Goal: Task Accomplishment & Management: Use online tool/utility

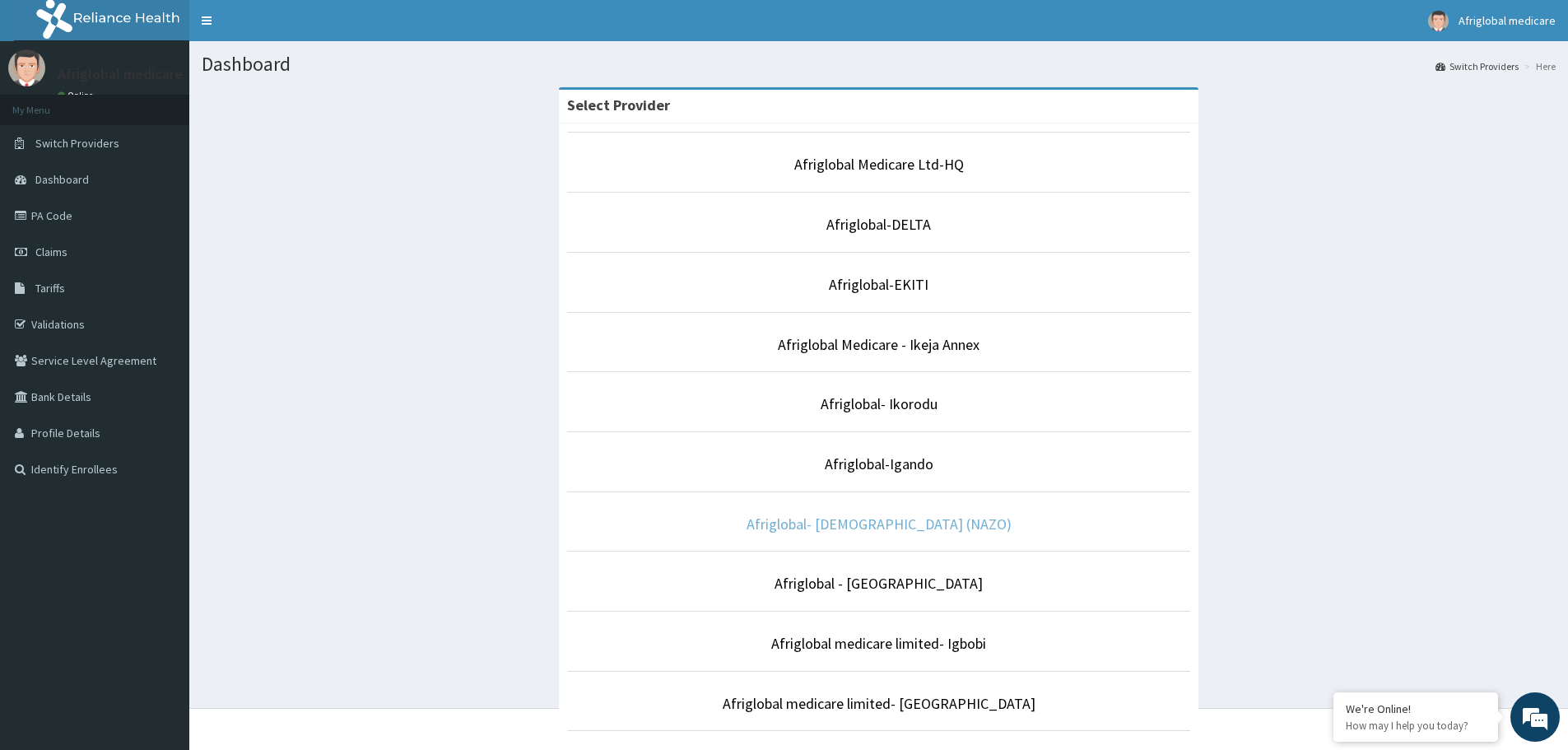
click at [920, 523] on link "Afriglobal- [DEMOGRAPHIC_DATA] (NAZO)" at bounding box center [878, 523] width 265 height 19
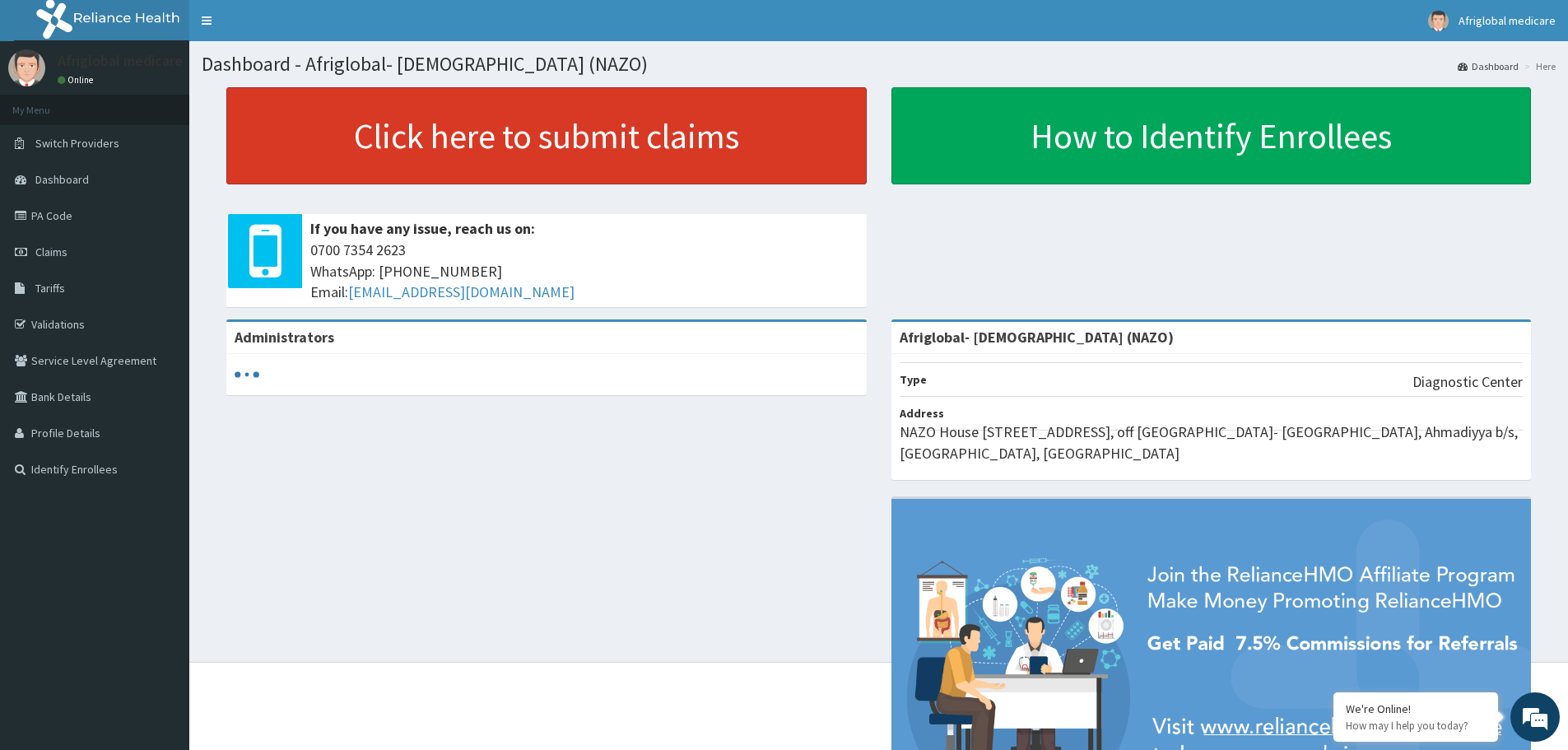
click at [551, 135] on link "Click here to submit claims" at bounding box center [546, 135] width 640 height 97
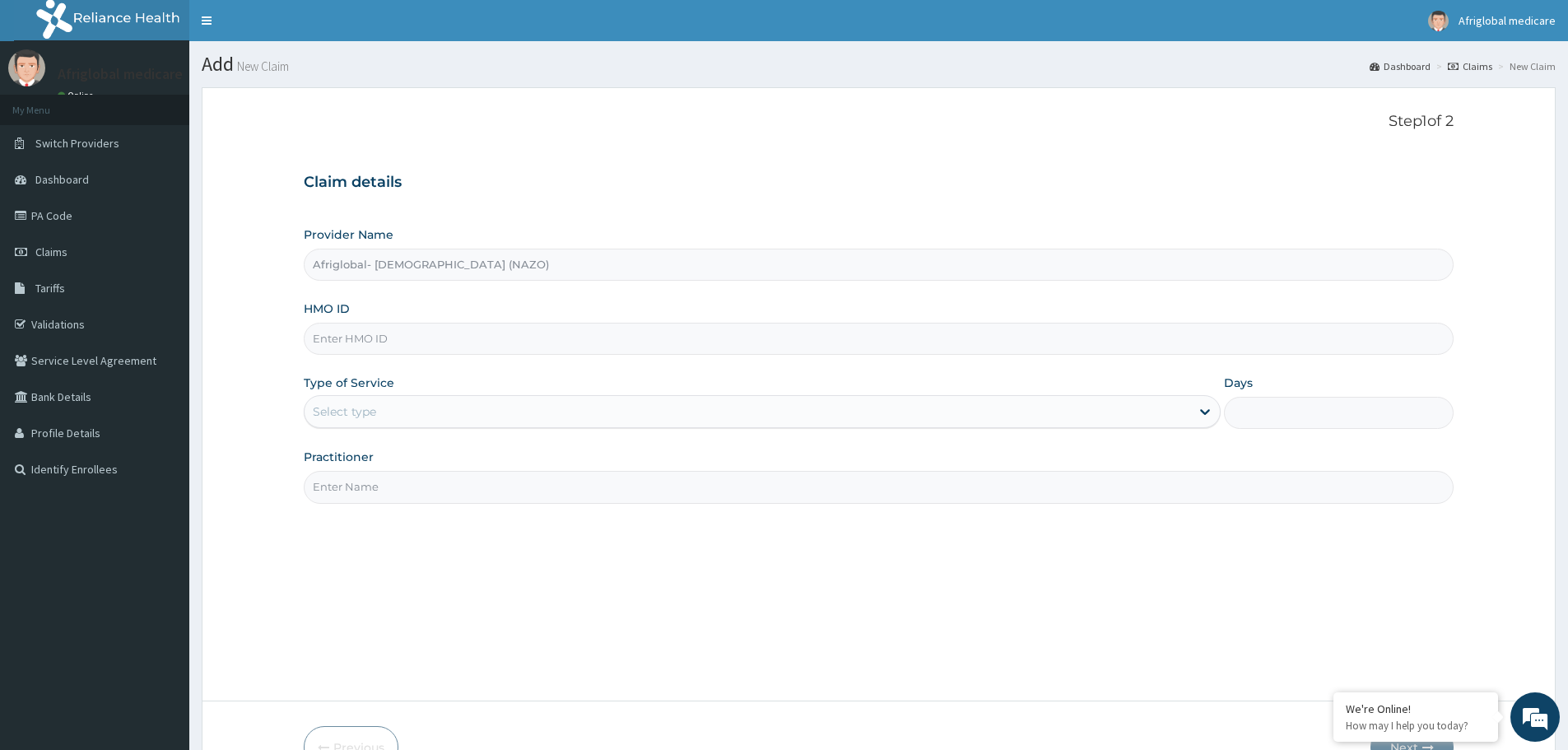
type input "Afriglobal- [DEMOGRAPHIC_DATA] (NAZO)"
